Goal: Use online tool/utility: Utilize a website feature to perform a specific function

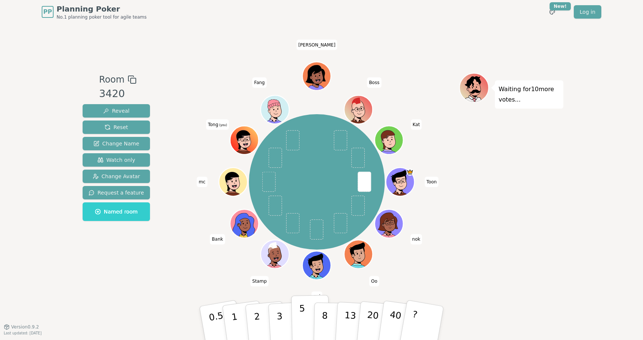
click at [305, 316] on button "5" at bounding box center [310, 323] width 38 height 57
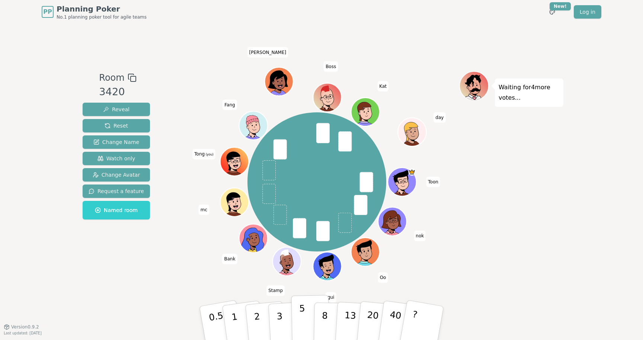
click at [299, 316] on p "5" at bounding box center [302, 323] width 6 height 40
click at [295, 318] on button "5" at bounding box center [310, 323] width 38 height 57
click at [277, 315] on p "3" at bounding box center [280, 324] width 8 height 41
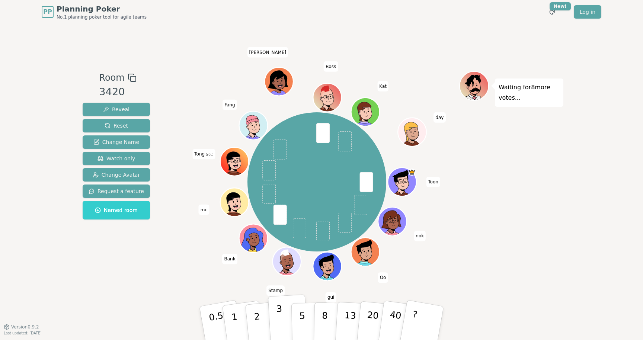
click at [278, 316] on p "3" at bounding box center [280, 324] width 8 height 41
click at [300, 318] on p "5" at bounding box center [302, 323] width 6 height 40
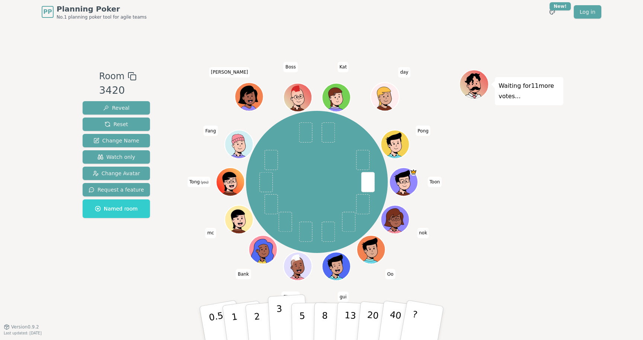
click at [280, 321] on p "3" at bounding box center [280, 324] width 8 height 41
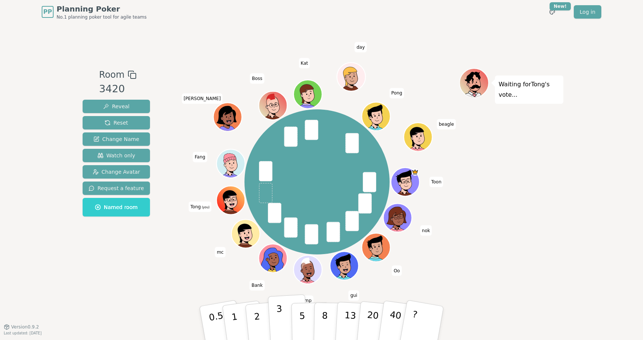
click at [278, 323] on p "3" at bounding box center [280, 324] width 8 height 41
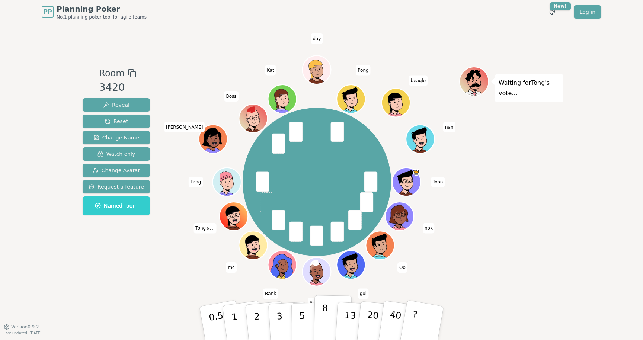
click at [326, 318] on p "8" at bounding box center [325, 323] width 6 height 40
